Goal: Task Accomplishment & Management: Manage account settings

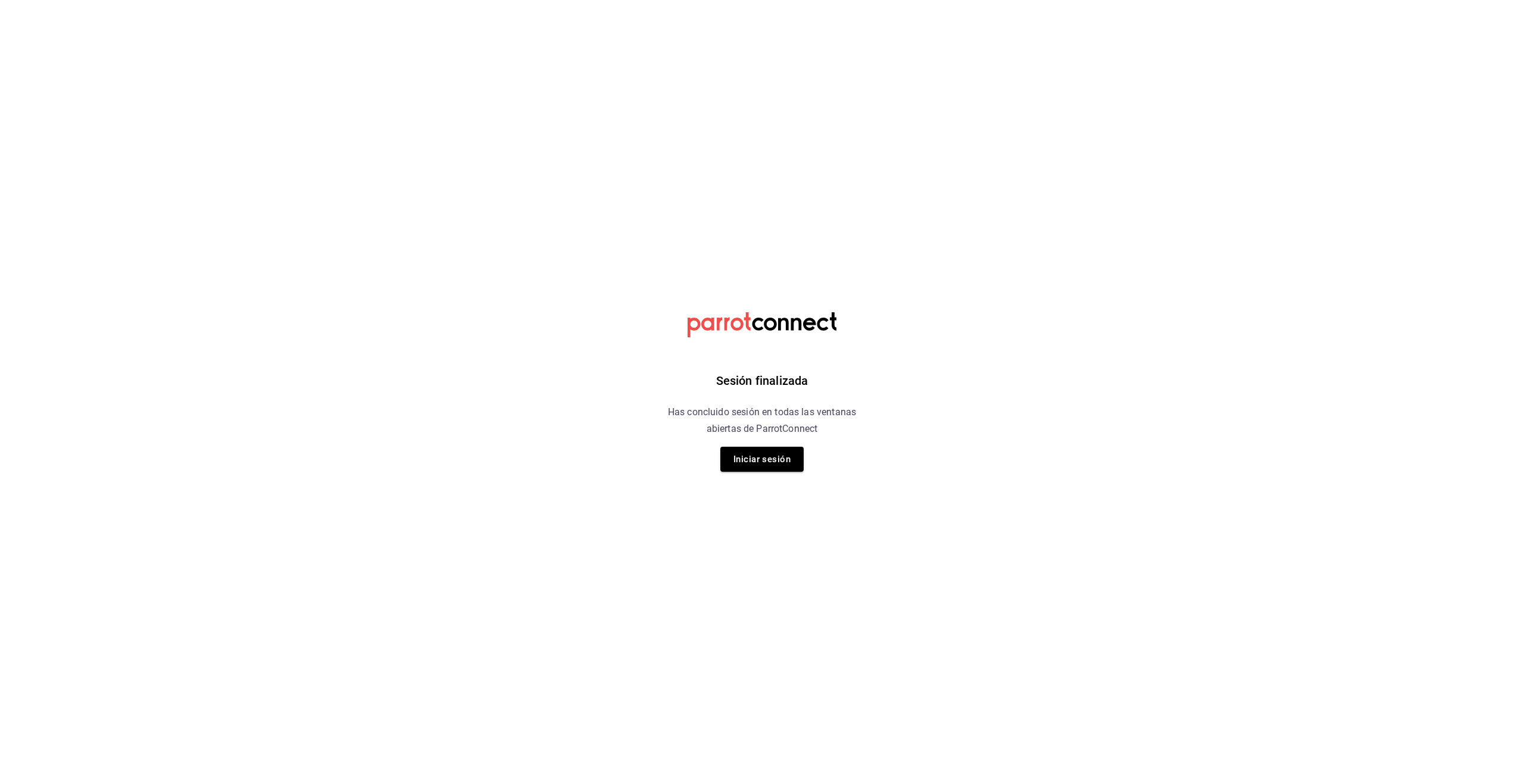
click at [746, 447] on button "Iniciar sesión" at bounding box center [762, 459] width 83 height 25
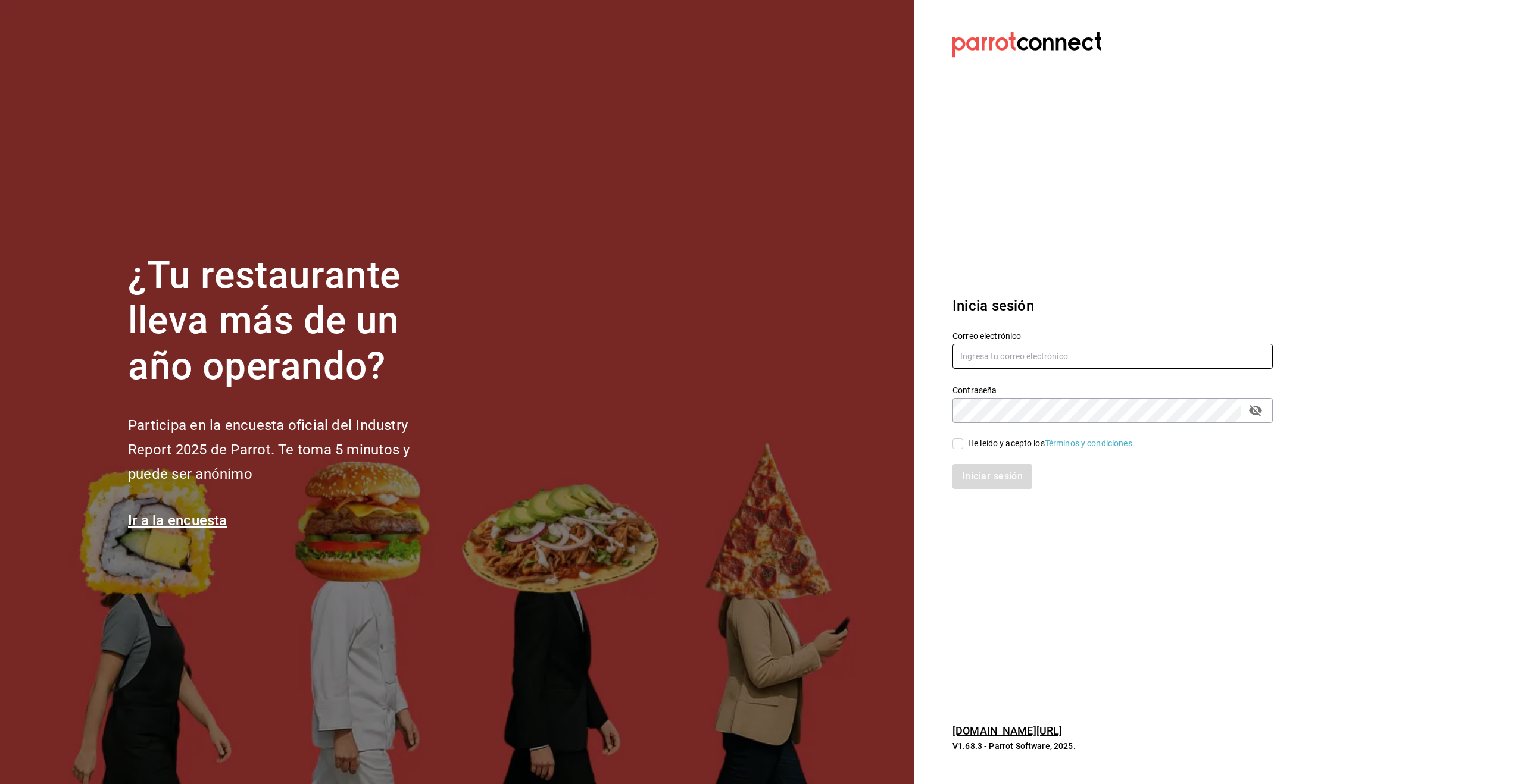
click at [965, 358] on input "text" at bounding box center [1113, 357] width 321 height 25
type input "[EMAIL_ADDRESS][DOMAIN_NAME]"
click at [956, 446] on input "He leído y acepto los Términos y condiciones." at bounding box center [958, 443] width 11 height 11
checkbox input "true"
click at [980, 474] on button "Iniciar sesión" at bounding box center [994, 477] width 81 height 25
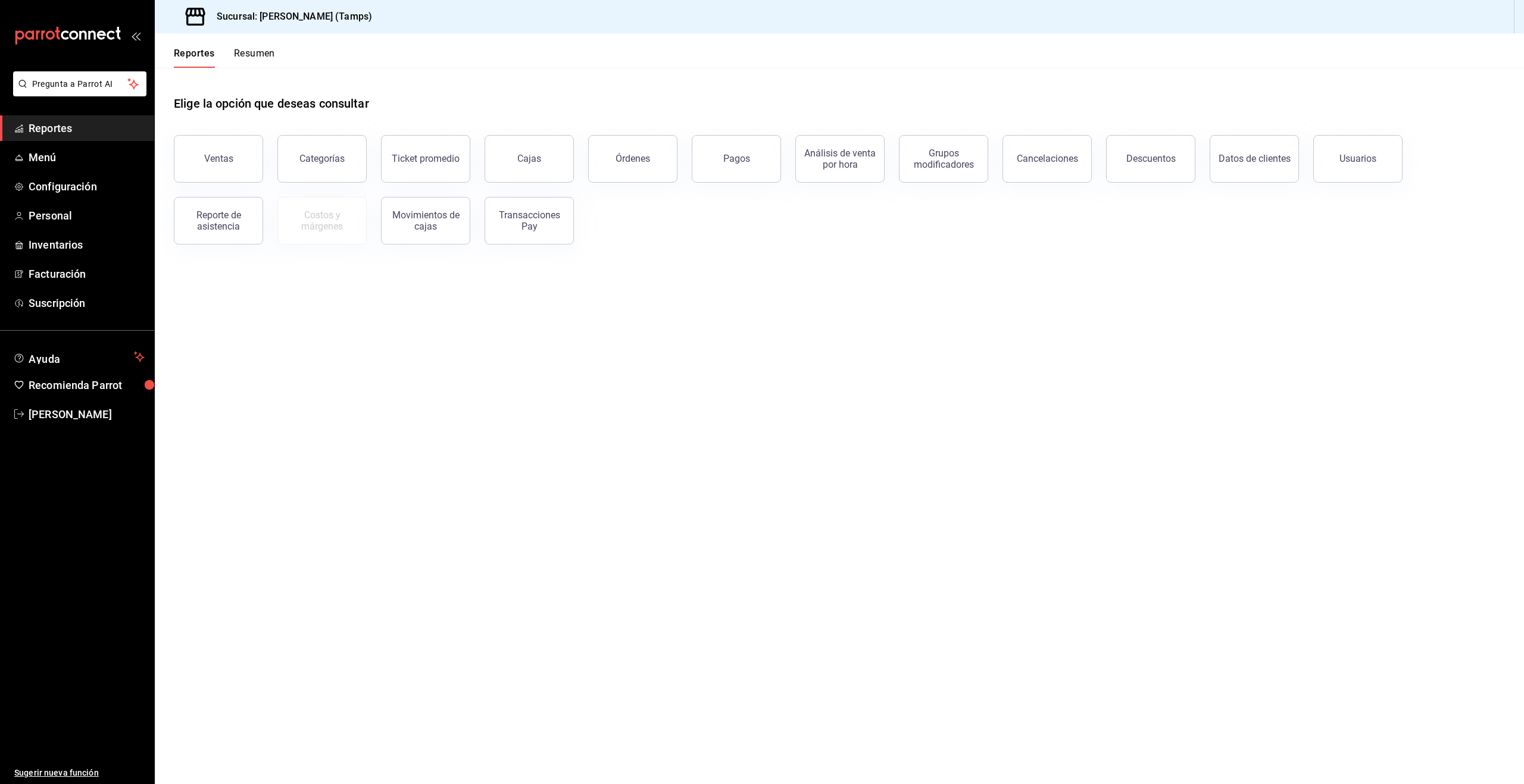
click at [633, 155] on div "Órdenes" at bounding box center [633, 158] width 35 height 12
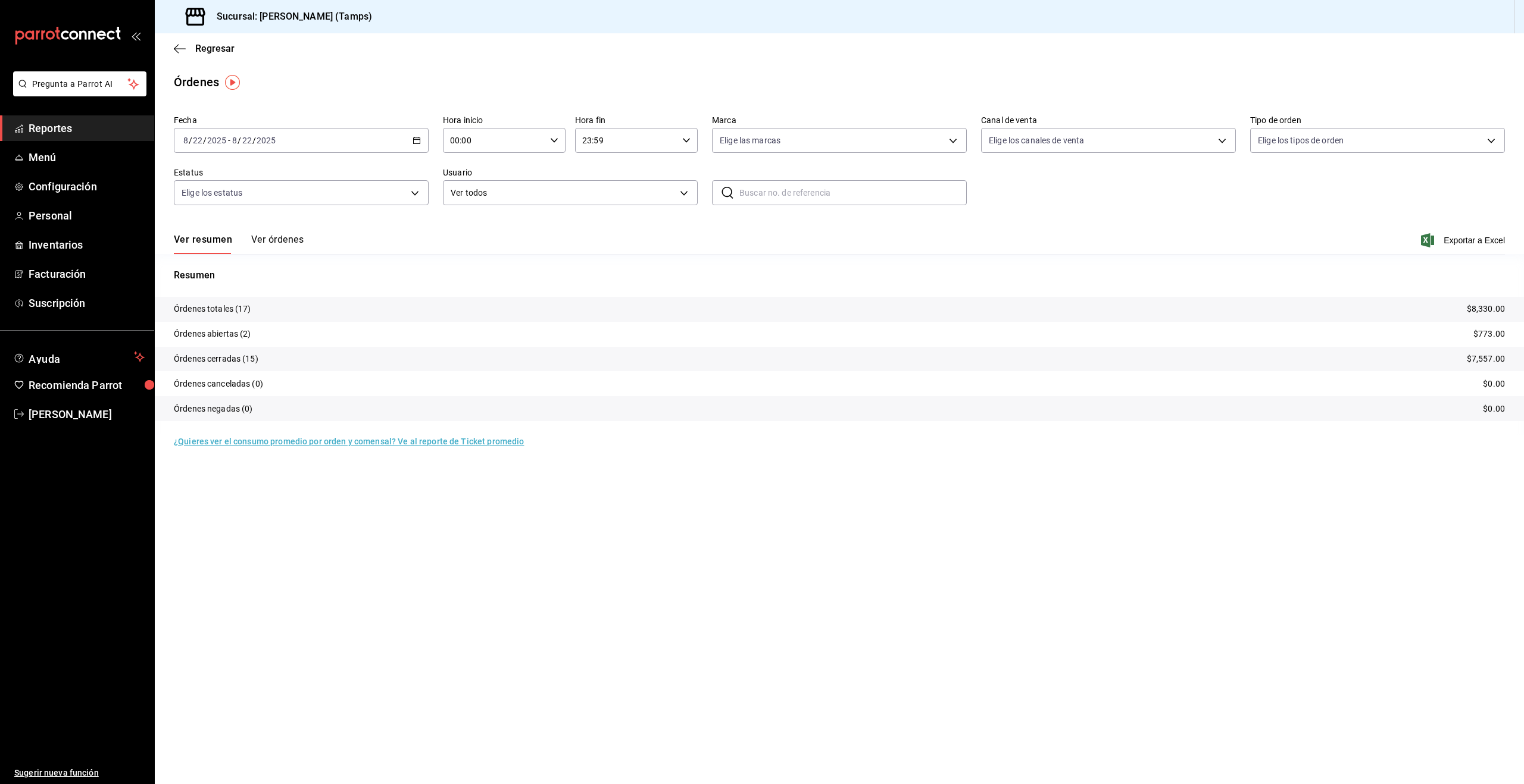
click at [271, 237] on button "Ver órdenes" at bounding box center [277, 244] width 52 height 20
